Goal: Navigation & Orientation: Understand site structure

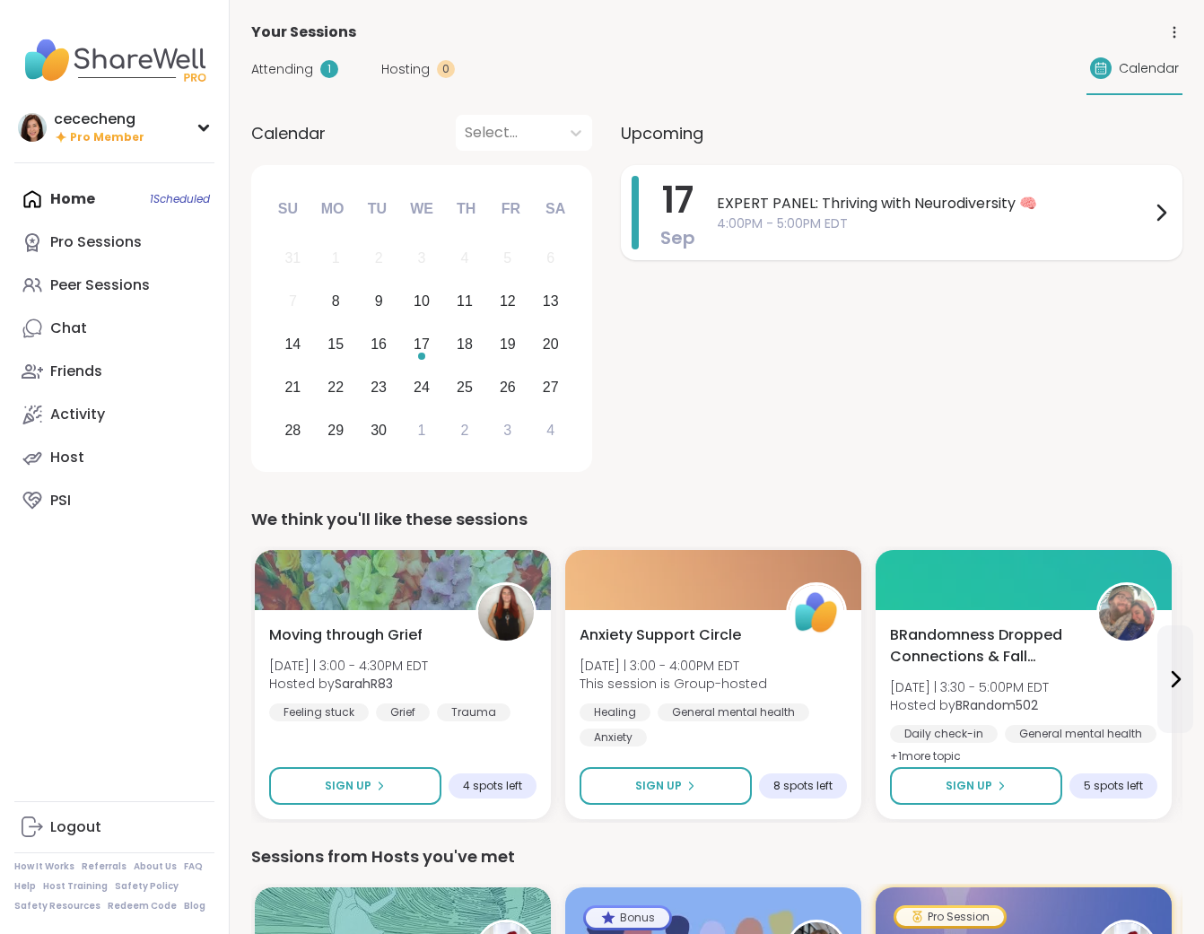
click at [839, 206] on span "EXPERT PANEL: Thriving with Neurodiversity 🧠" at bounding box center [933, 204] width 433 height 22
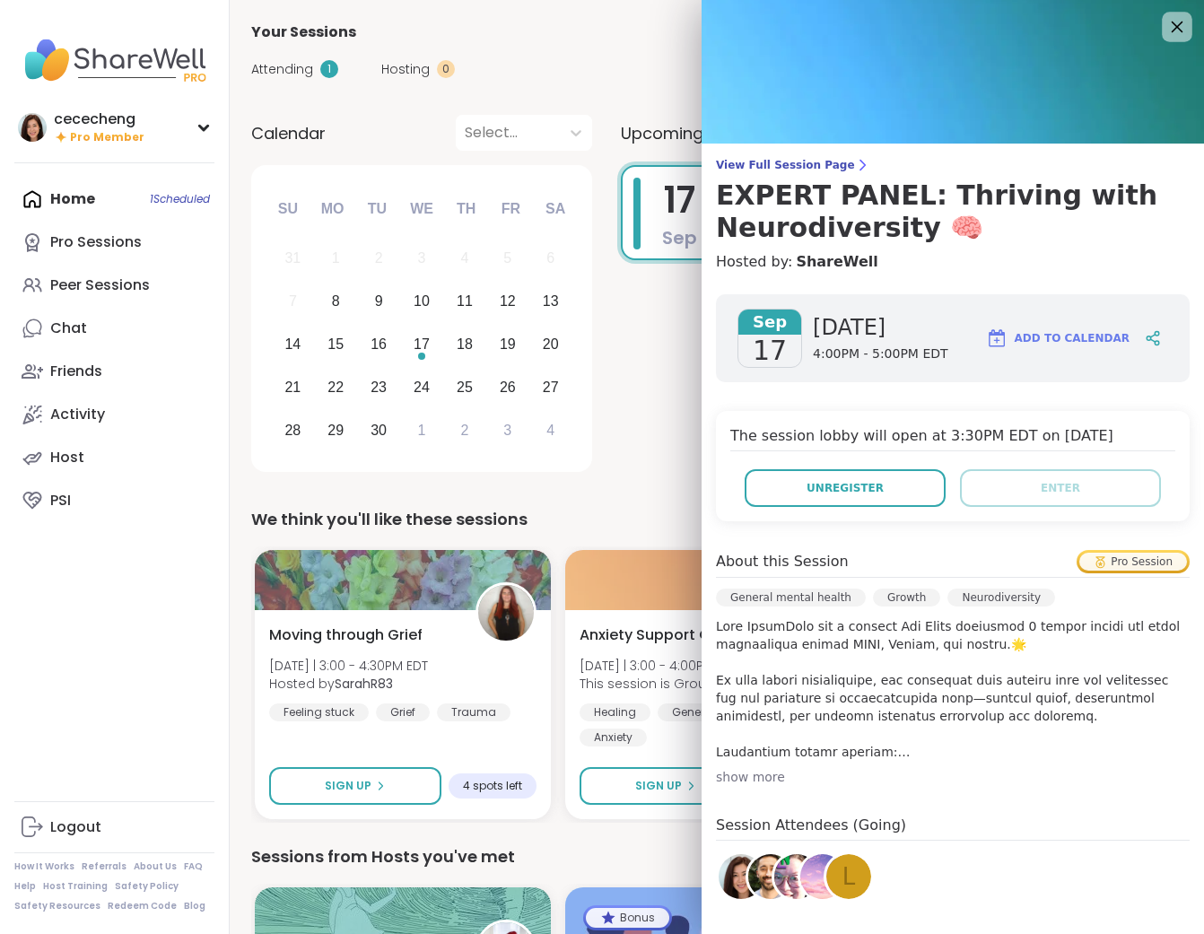
click at [1177, 31] on icon at bounding box center [1176, 26] width 22 height 22
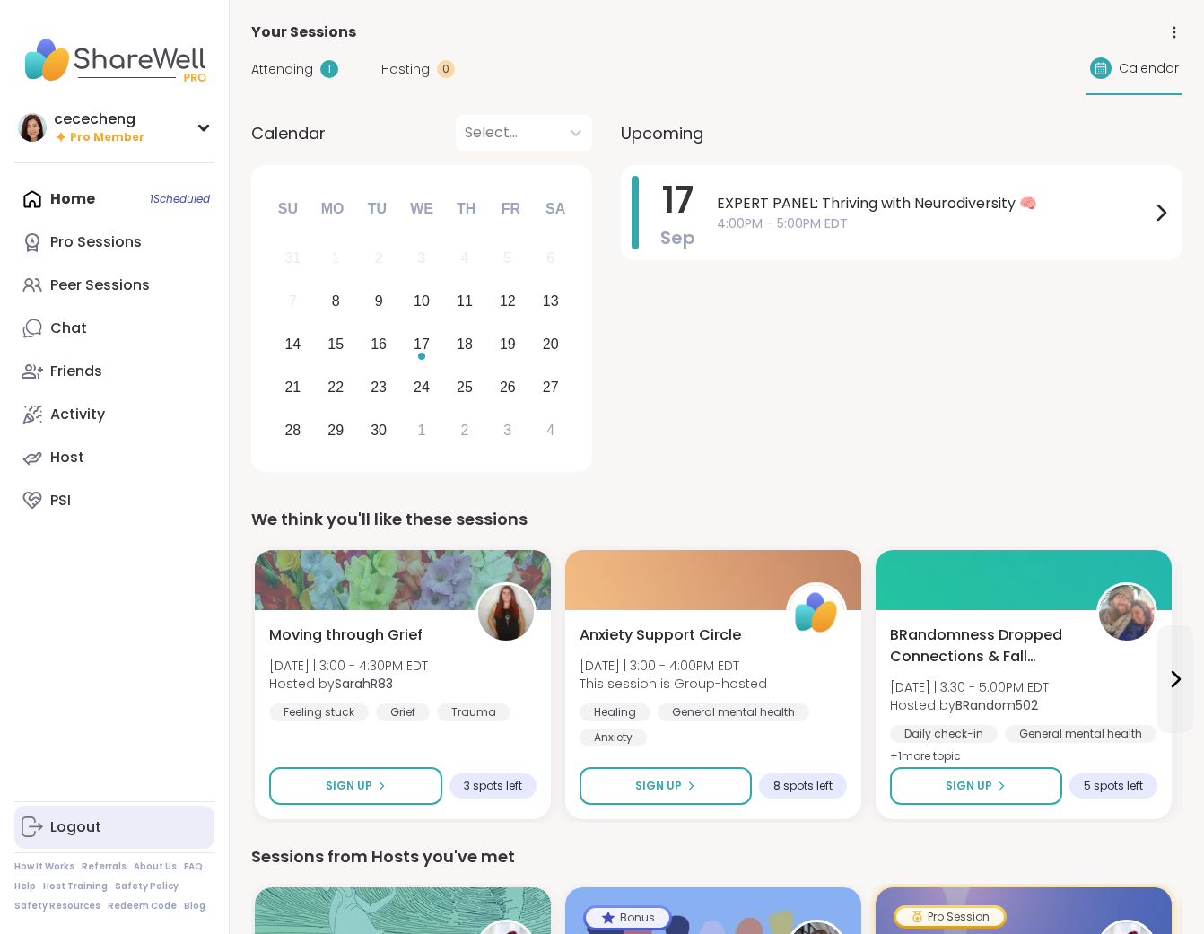
click at [80, 832] on div "Logout" at bounding box center [75, 827] width 51 height 20
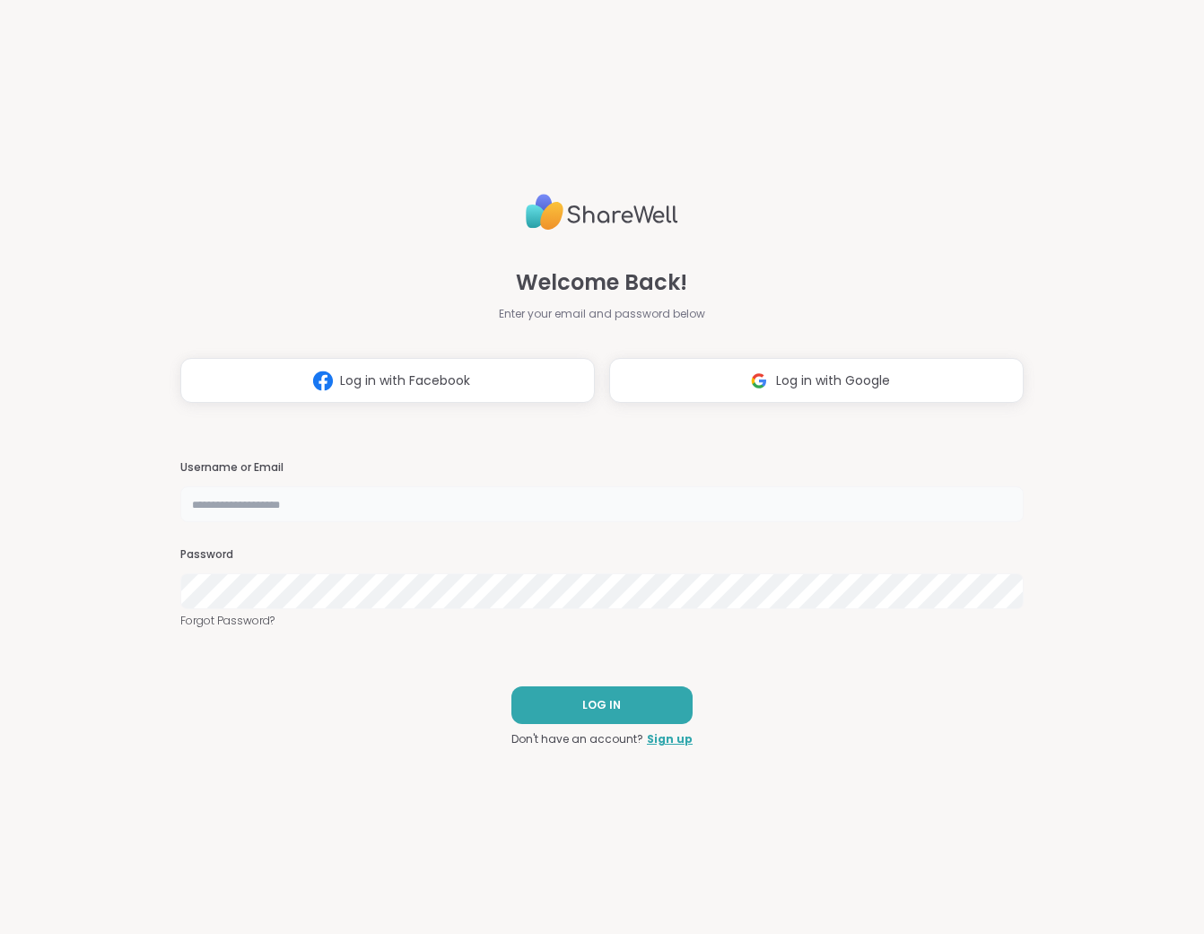
type input "**********"
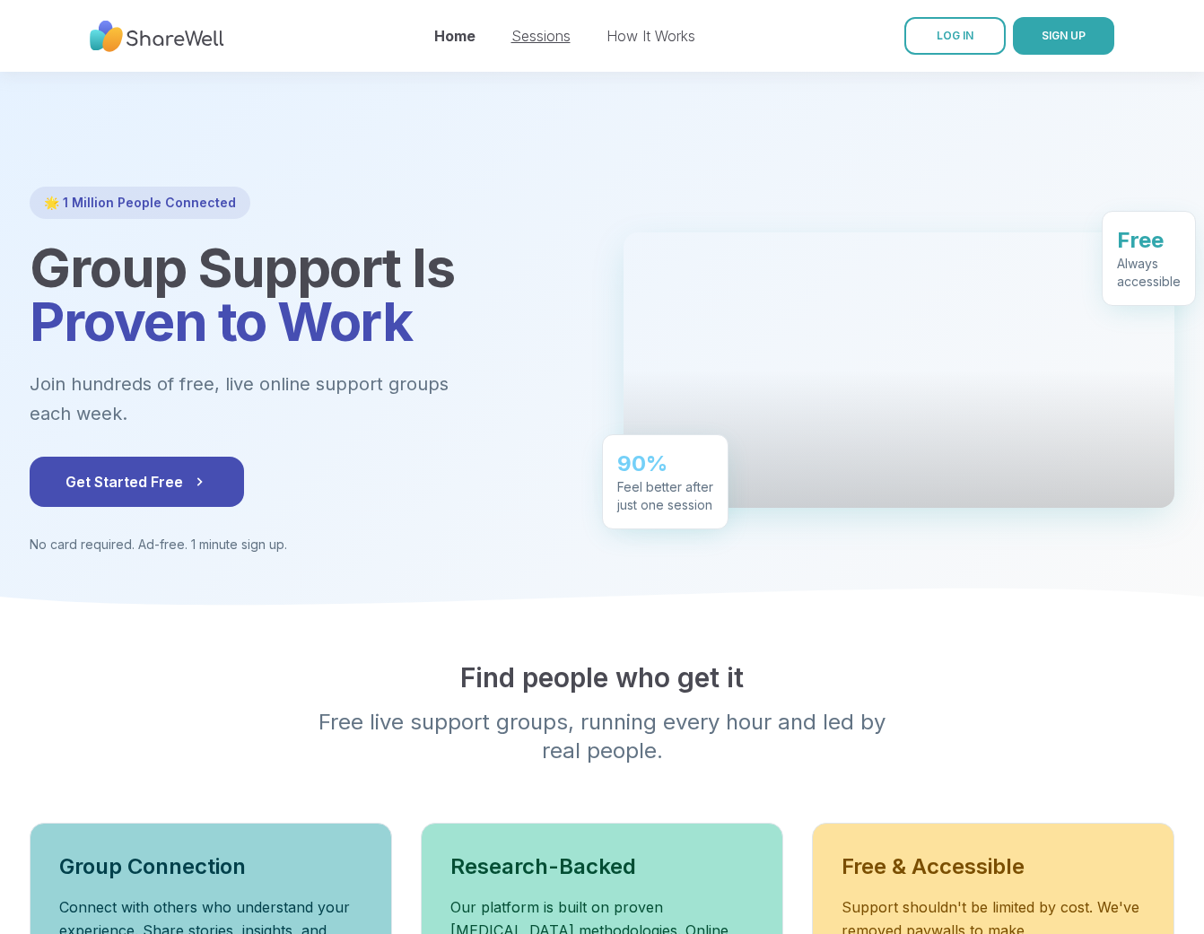
click at [533, 34] on link "Sessions" at bounding box center [540, 36] width 59 height 18
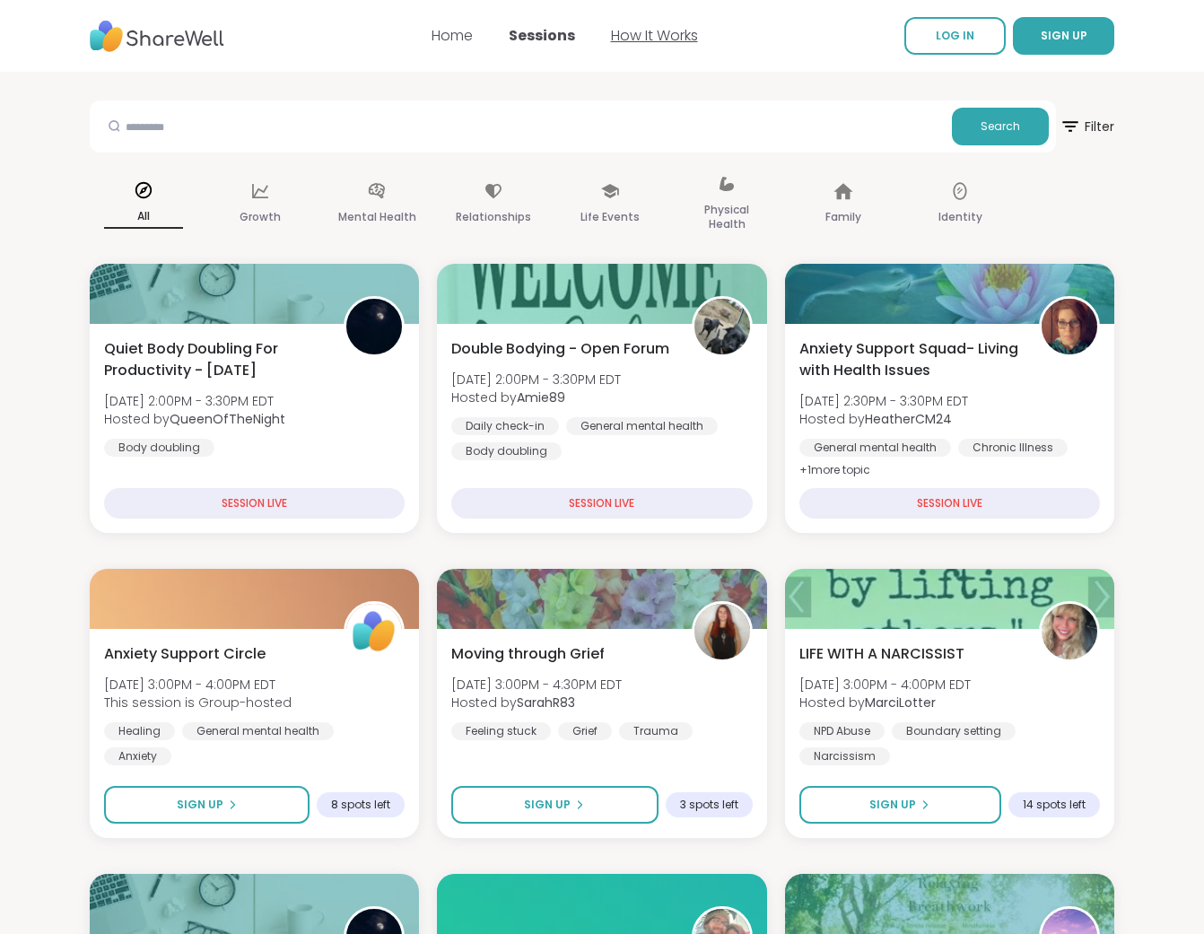
click at [645, 38] on link "How It Works" at bounding box center [654, 35] width 87 height 21
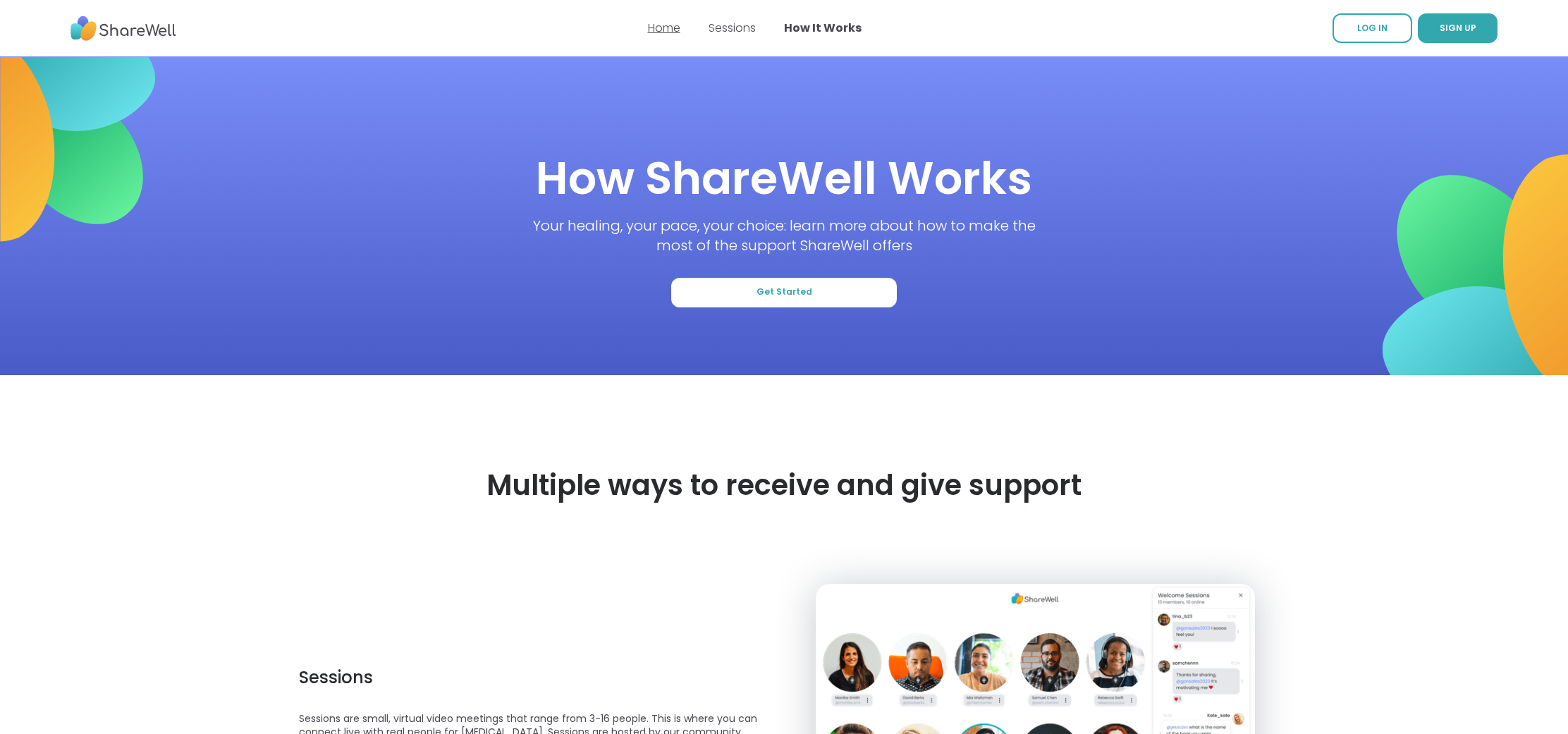
click at [663, 26] on link "Home" at bounding box center [663, 28] width 32 height 17
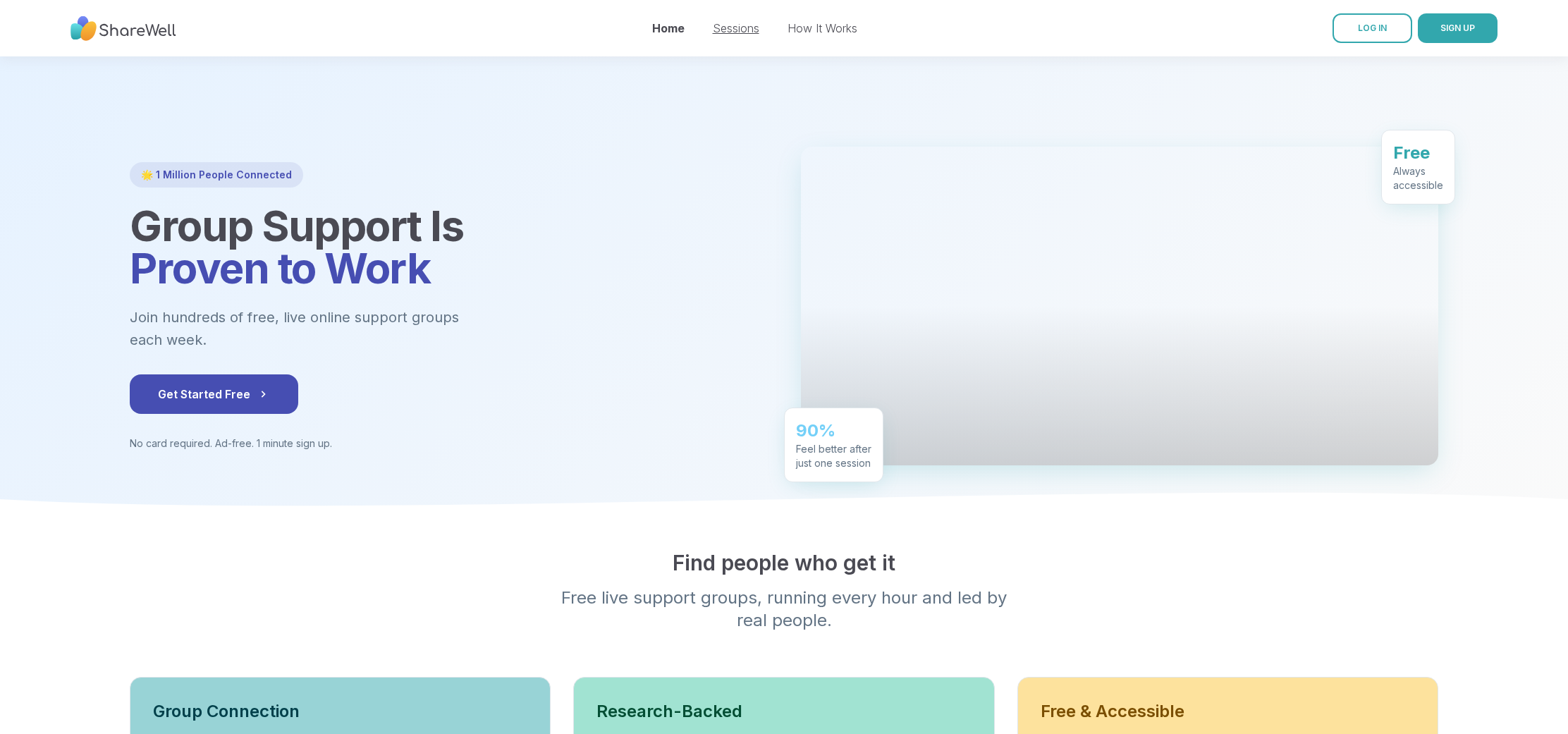
click at [737, 24] on link "Sessions" at bounding box center [736, 28] width 46 height 14
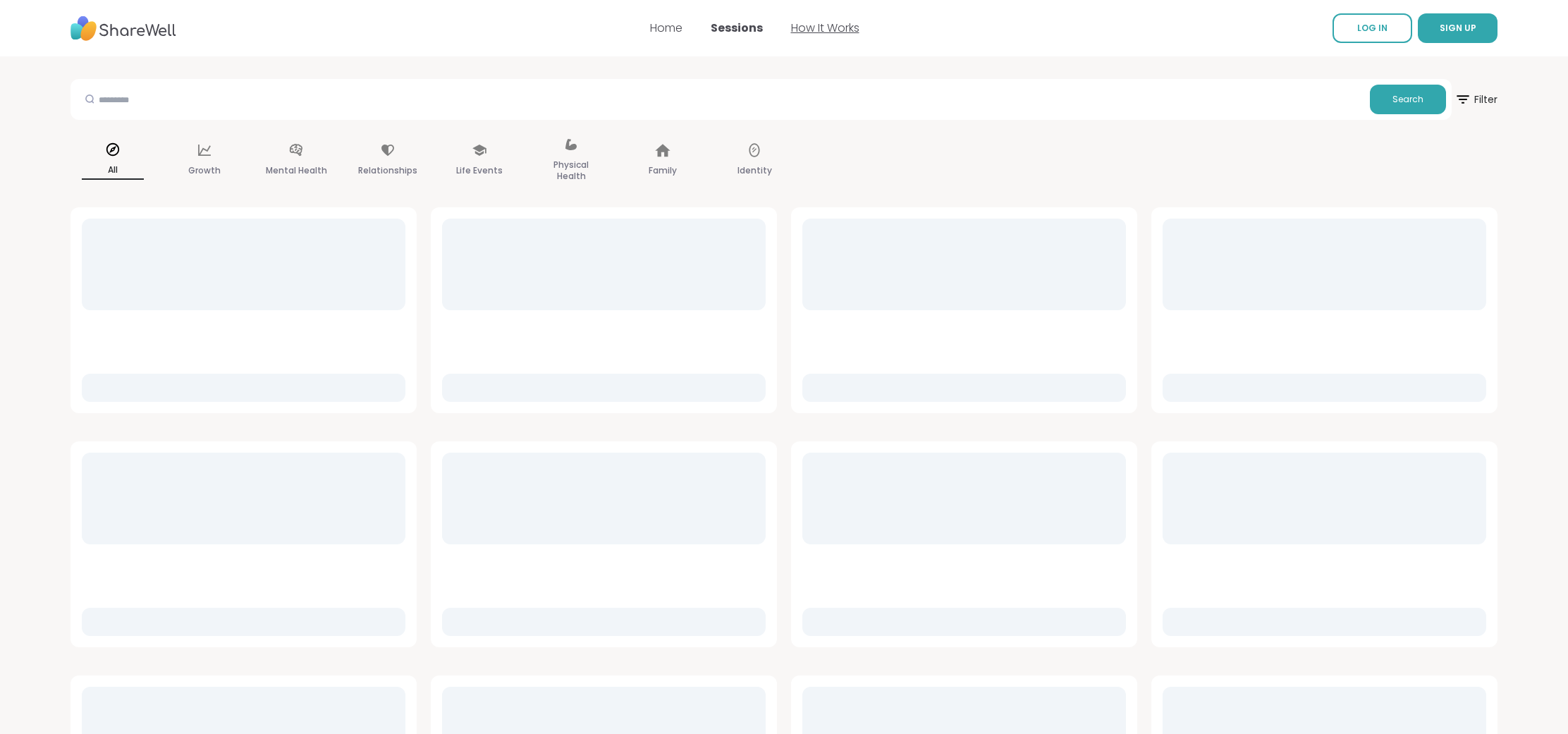
click at [825, 28] on link "How It Works" at bounding box center [824, 28] width 68 height 17
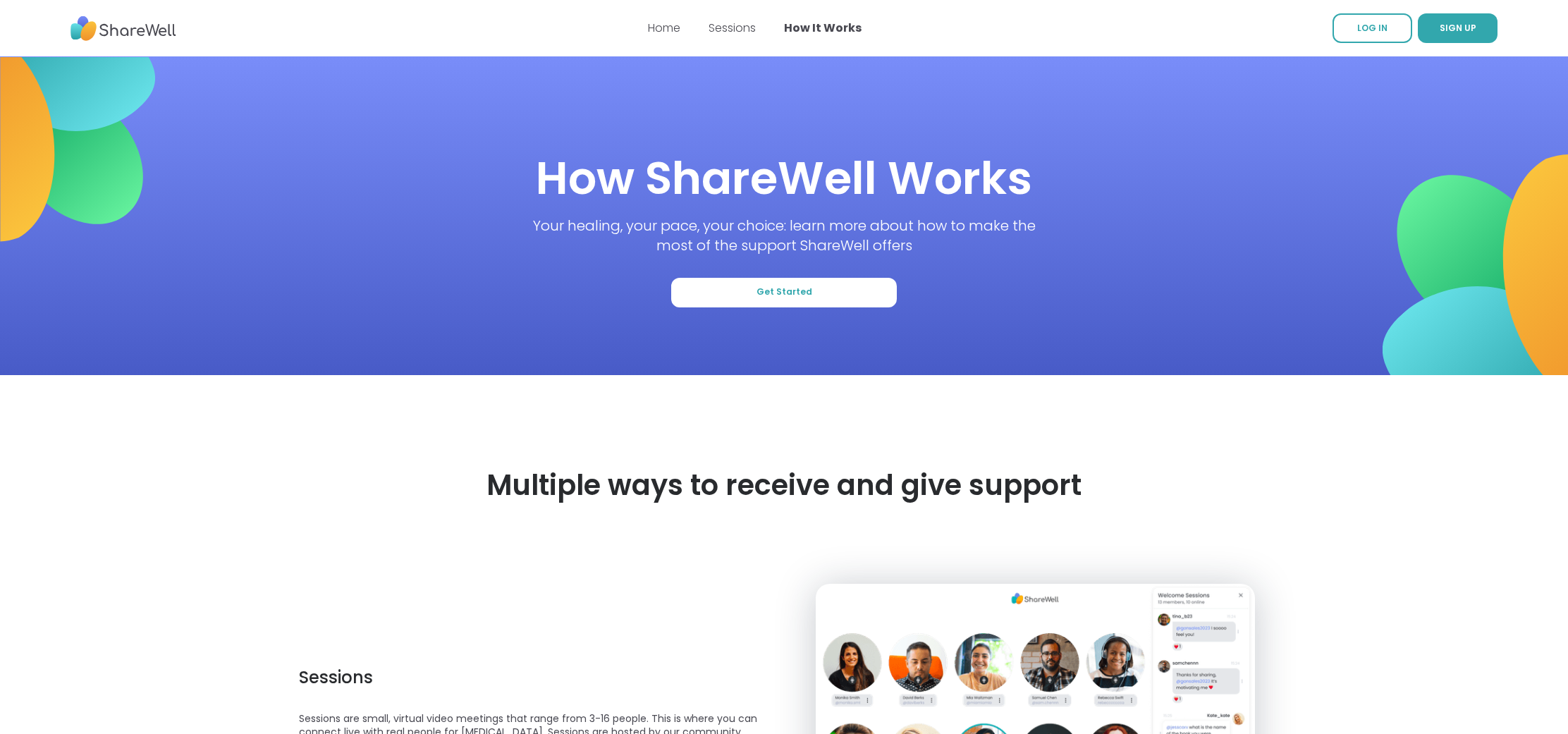
scroll to position [1, 0]
click at [660, 31] on link "Home" at bounding box center [663, 27] width 32 height 17
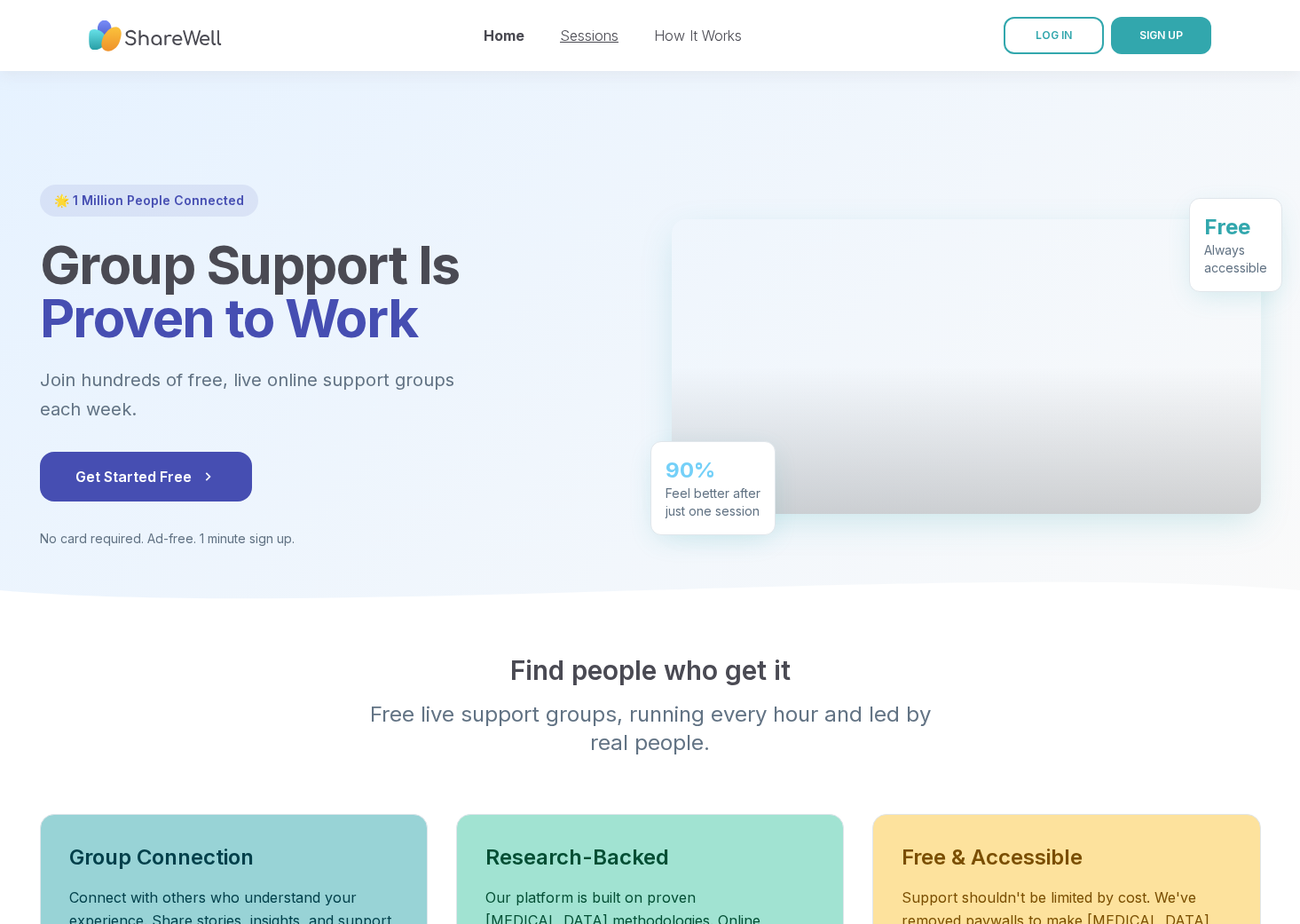
click at [573, 38] on link "Sessions" at bounding box center [589, 36] width 58 height 18
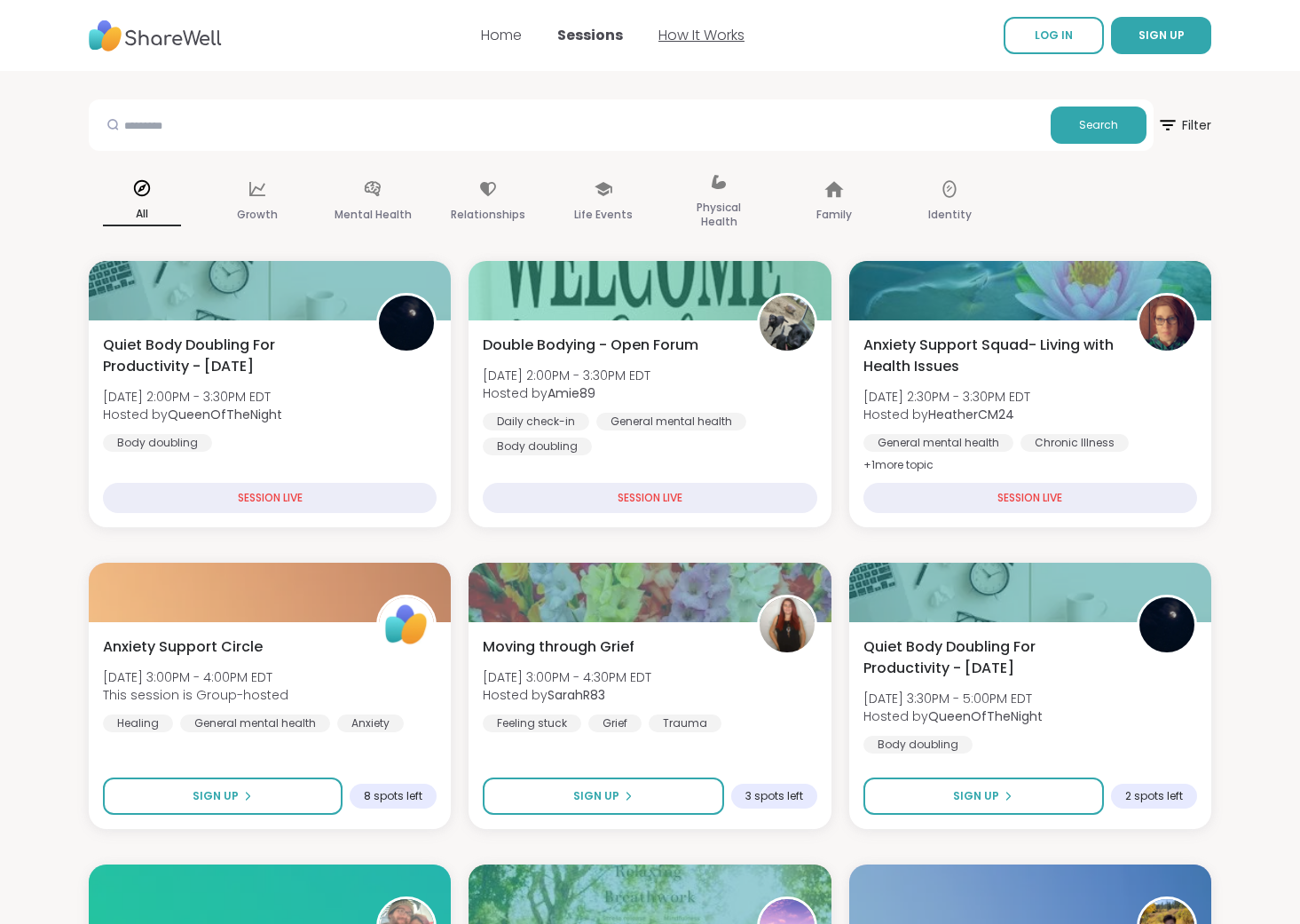
click at [699, 31] on link "How It Works" at bounding box center [701, 35] width 86 height 21
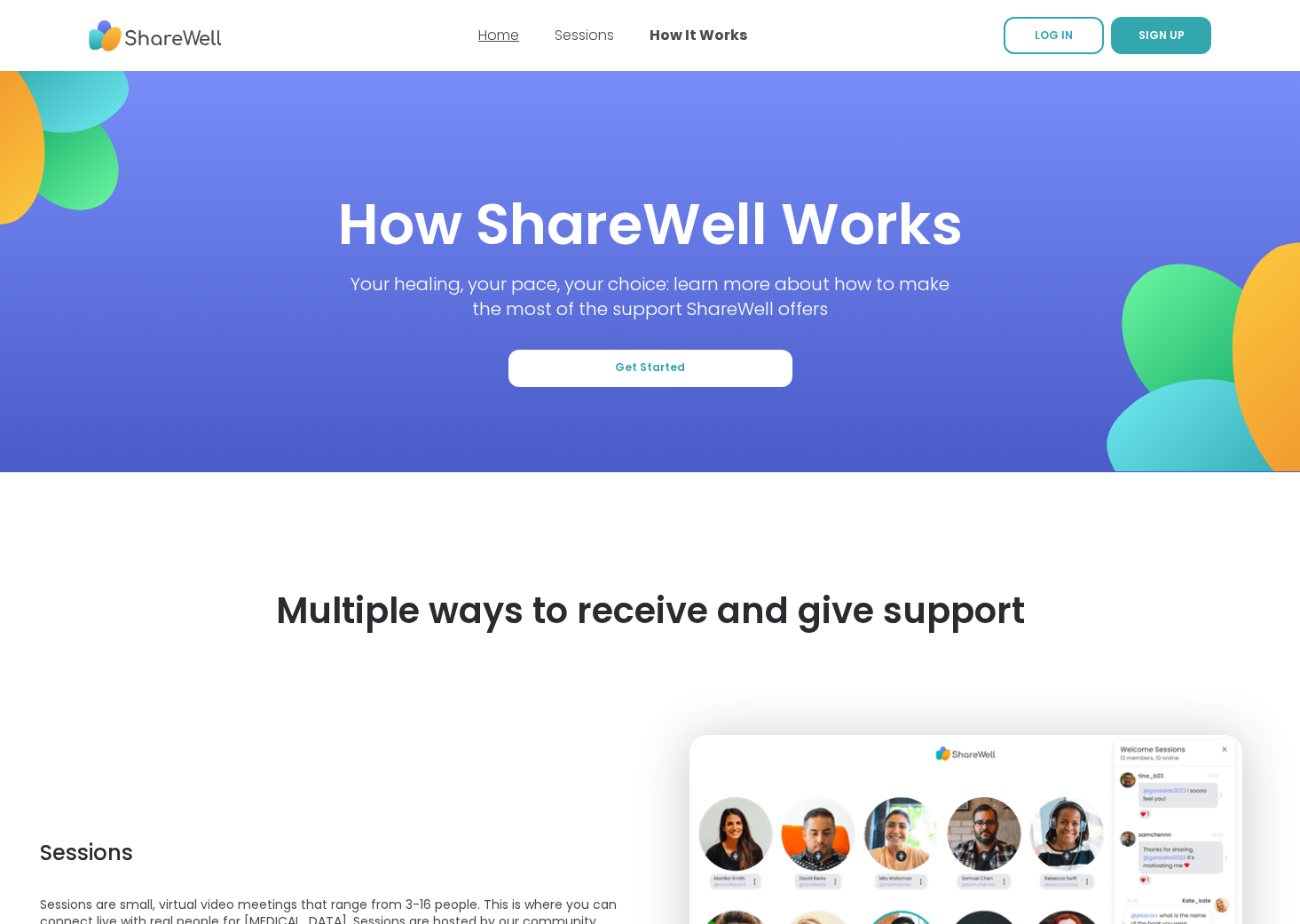
click at [512, 38] on link "Home" at bounding box center [498, 35] width 41 height 21
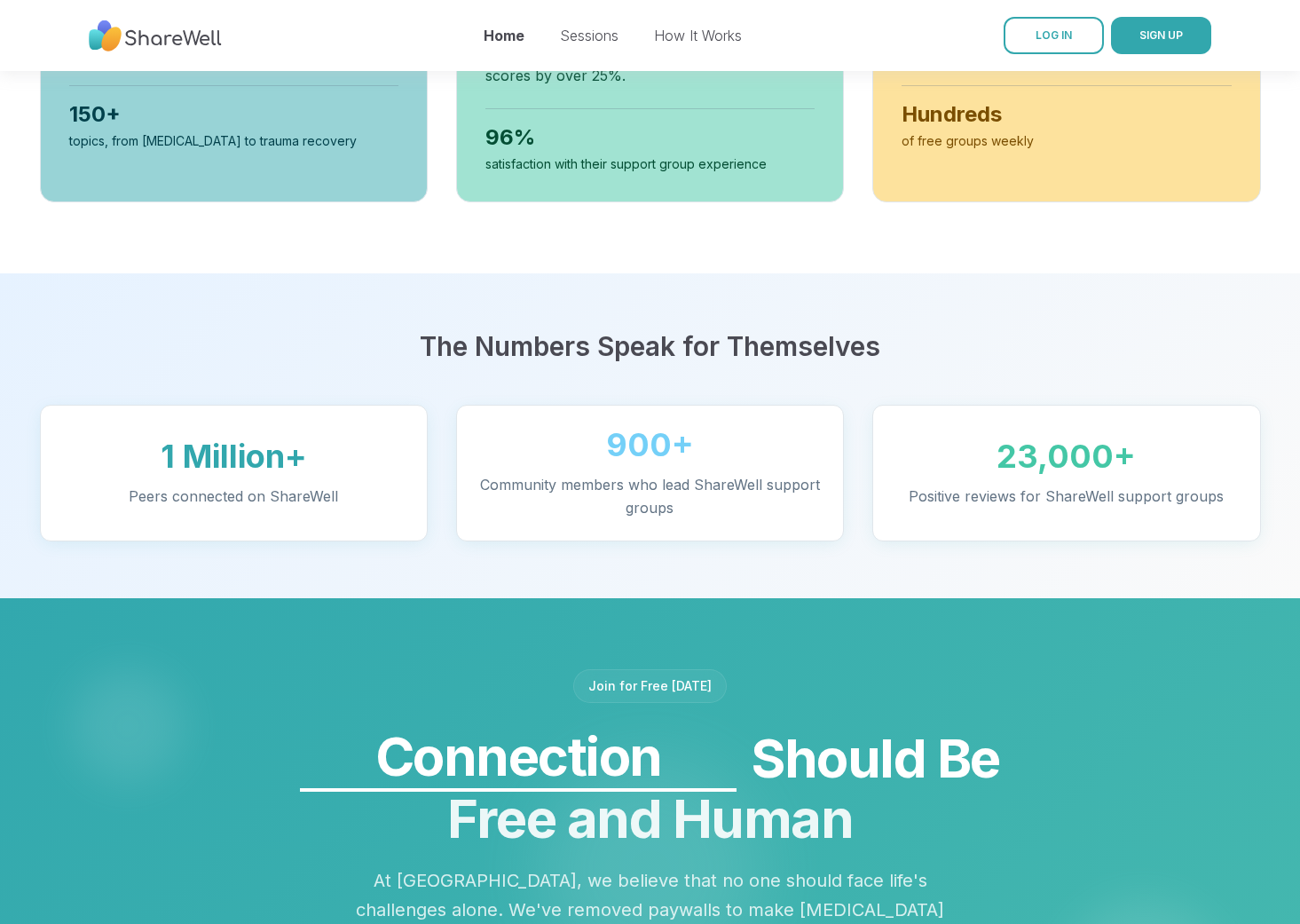
scroll to position [1058, 0]
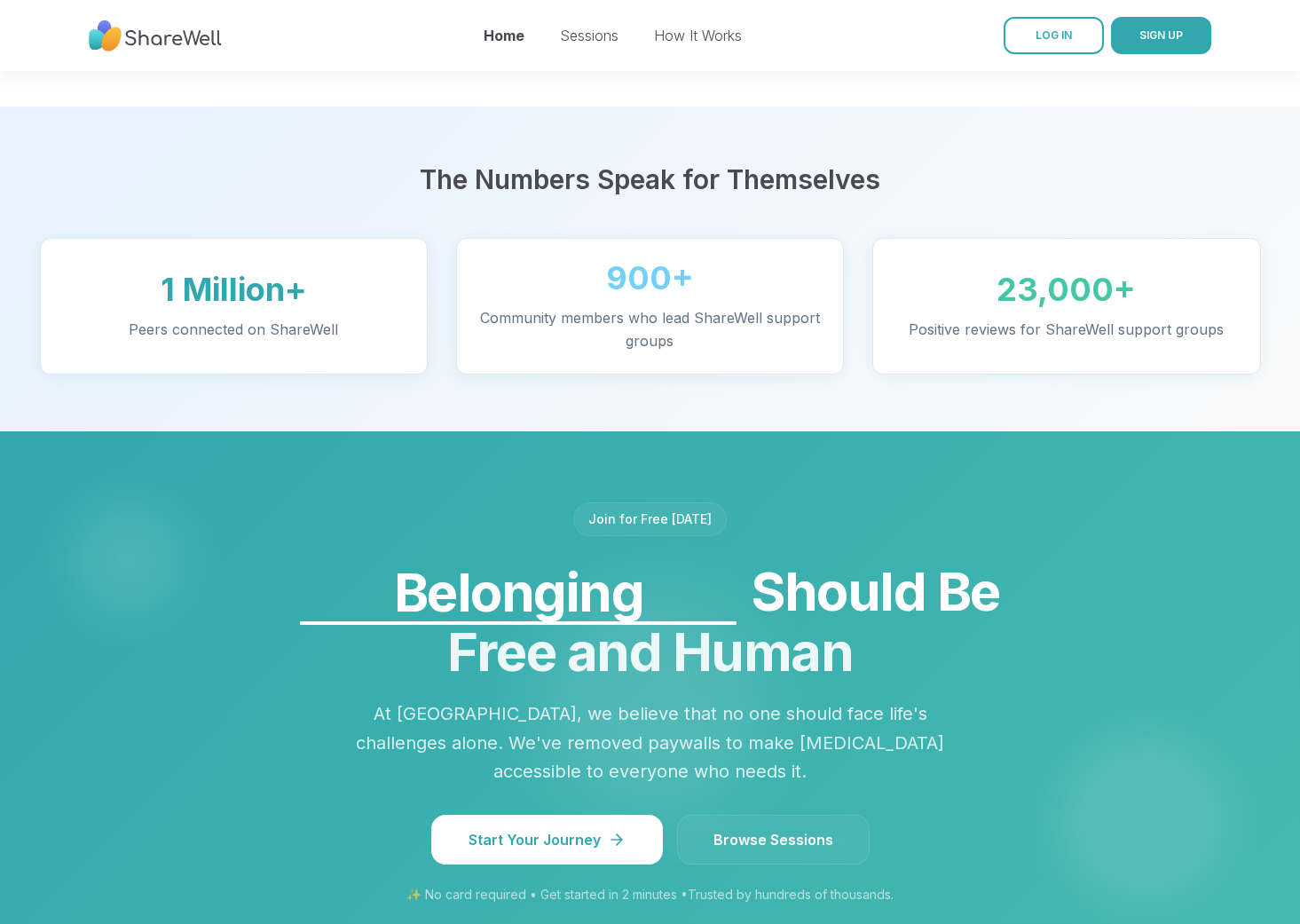
click at [1027, 357] on section "The Numbers Speak for Themselves 1 Million+ Peers connected on ShareWell 900+ C…" at bounding box center [650, 269] width 1300 height 324
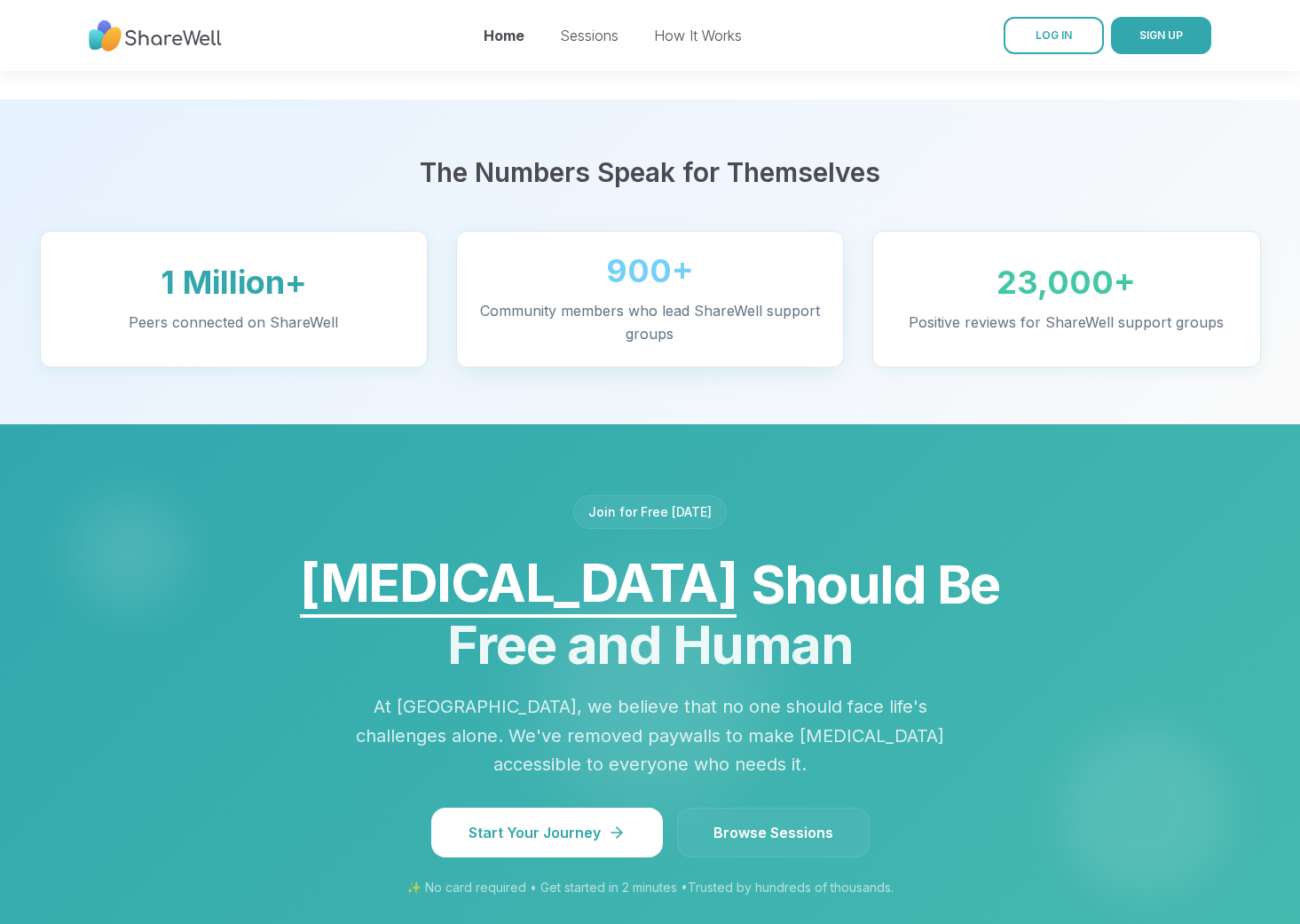
scroll to position [1071, 0]
